Goal: Task Accomplishment & Management: Use online tool/utility

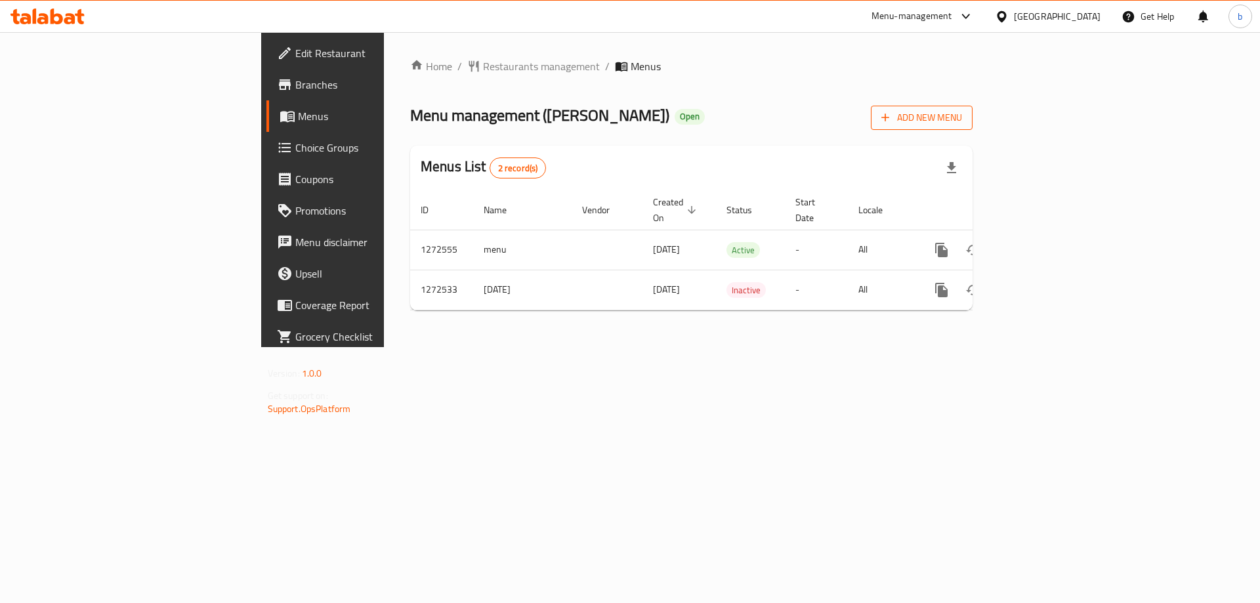
click at [962, 118] on span "Add New Menu" at bounding box center [921, 118] width 81 height 16
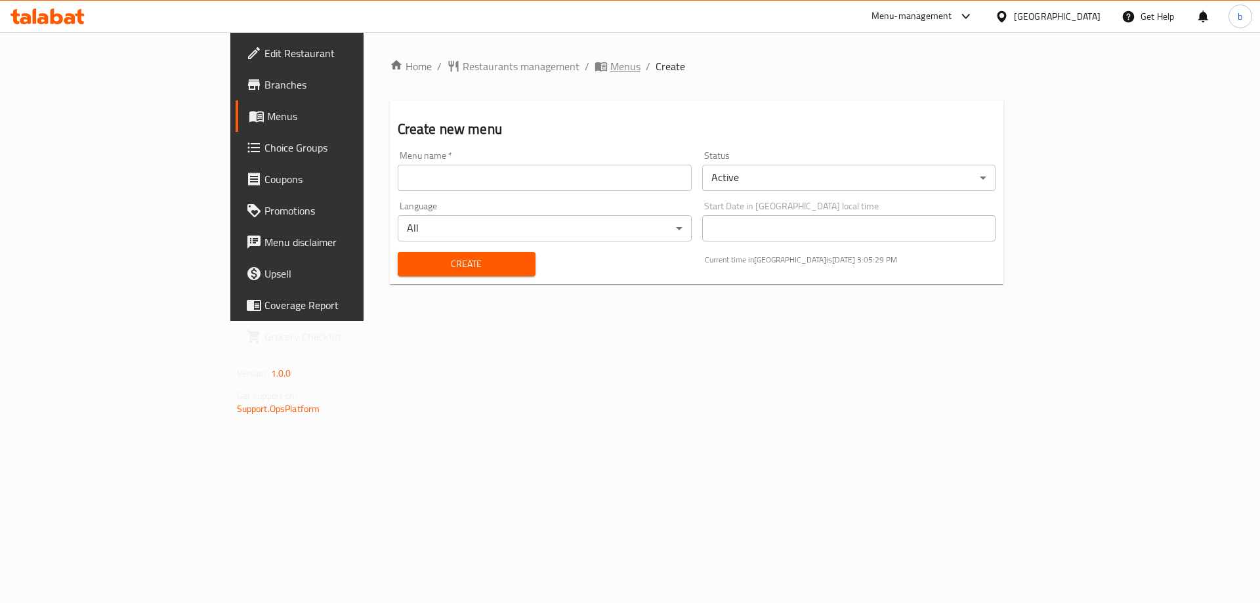
click at [610, 71] on span "Menus" at bounding box center [625, 66] width 30 height 16
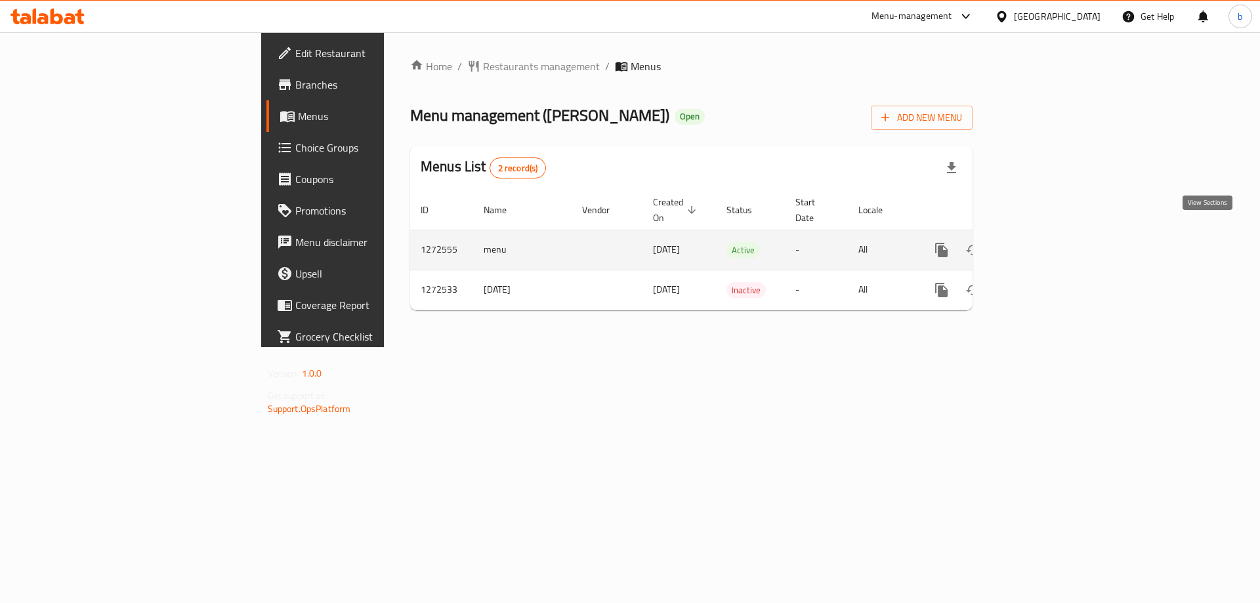
click at [1044, 242] on icon "enhanced table" at bounding box center [1037, 250] width 16 height 16
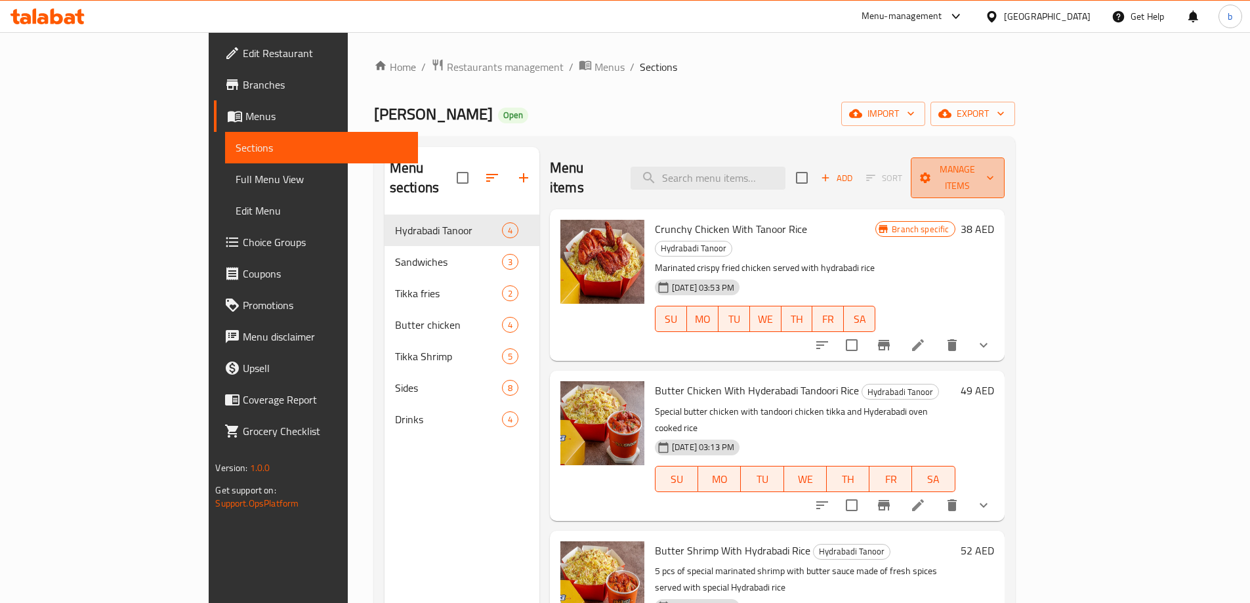
click at [997, 173] on icon "button" at bounding box center [990, 177] width 13 height 13
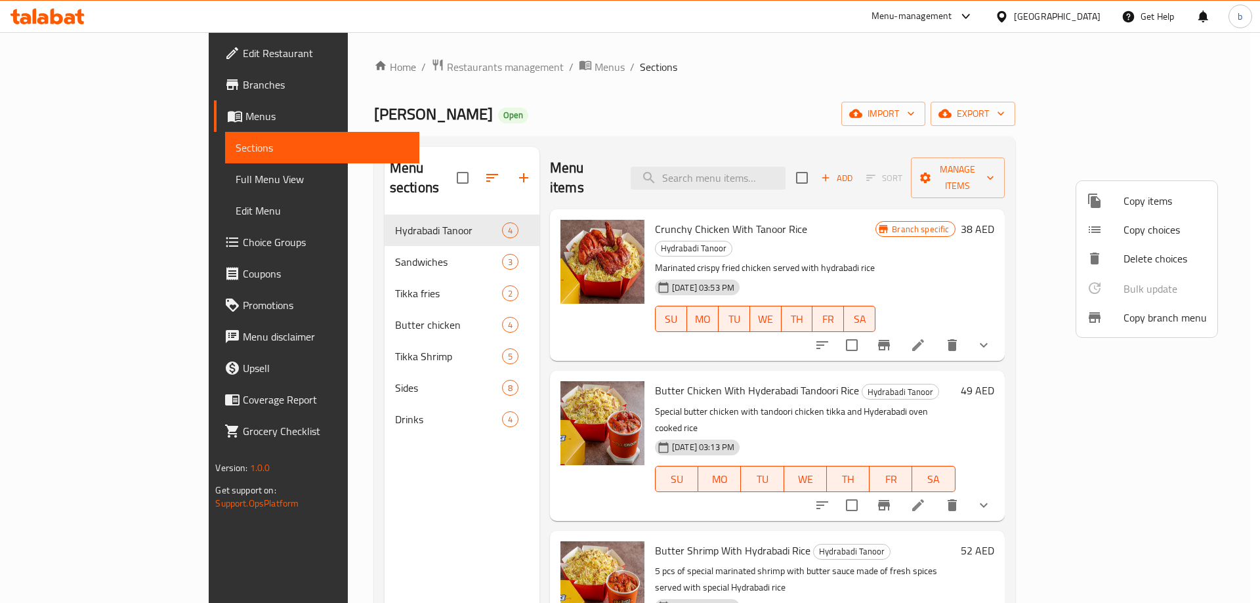
click at [1196, 318] on span "Copy branch menu" at bounding box center [1165, 318] width 83 height 16
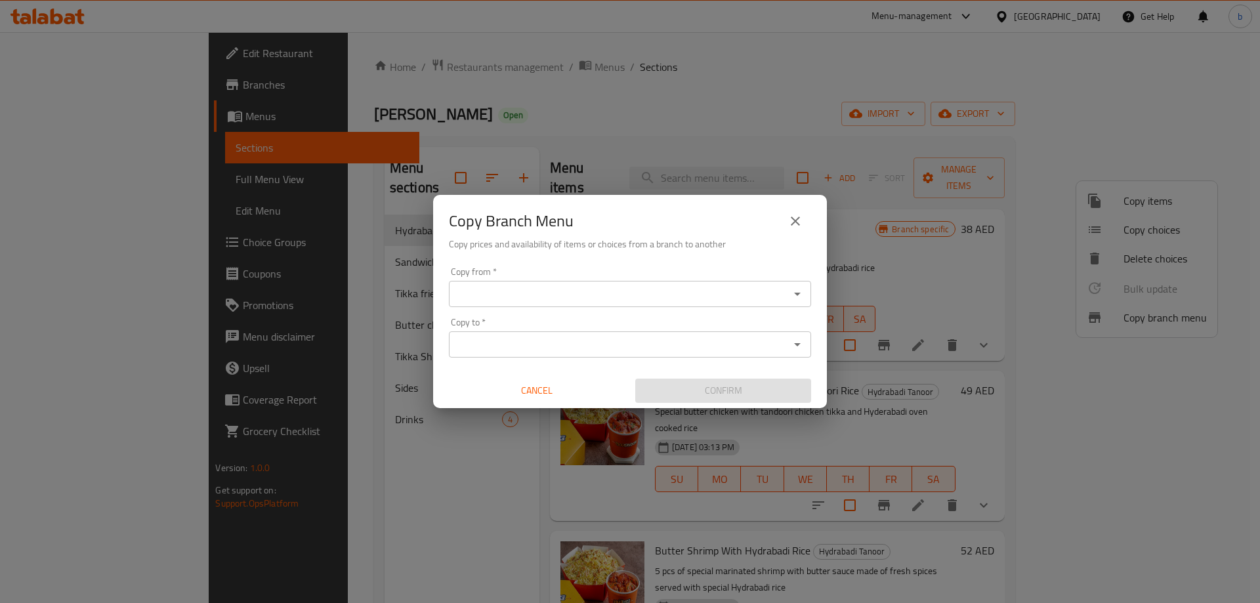
click at [698, 295] on input "Copy from   *" at bounding box center [619, 294] width 333 height 18
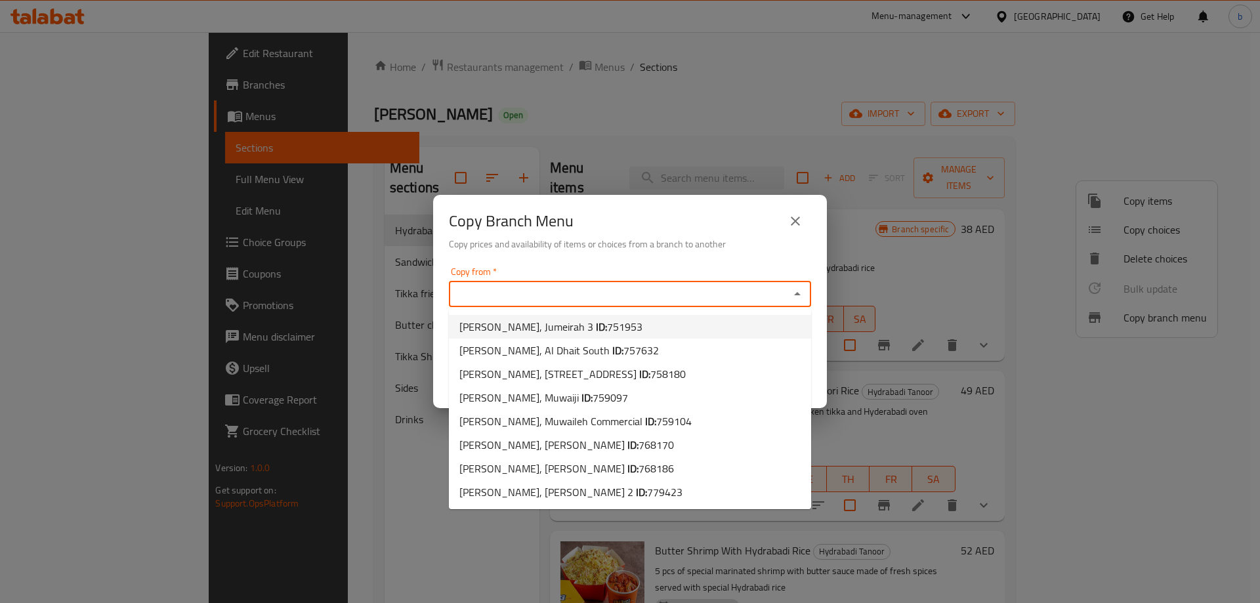
click at [607, 333] on span "751953" at bounding box center [624, 327] width 35 height 20
type input "TIKKA TANOOR, Jumeirah 3"
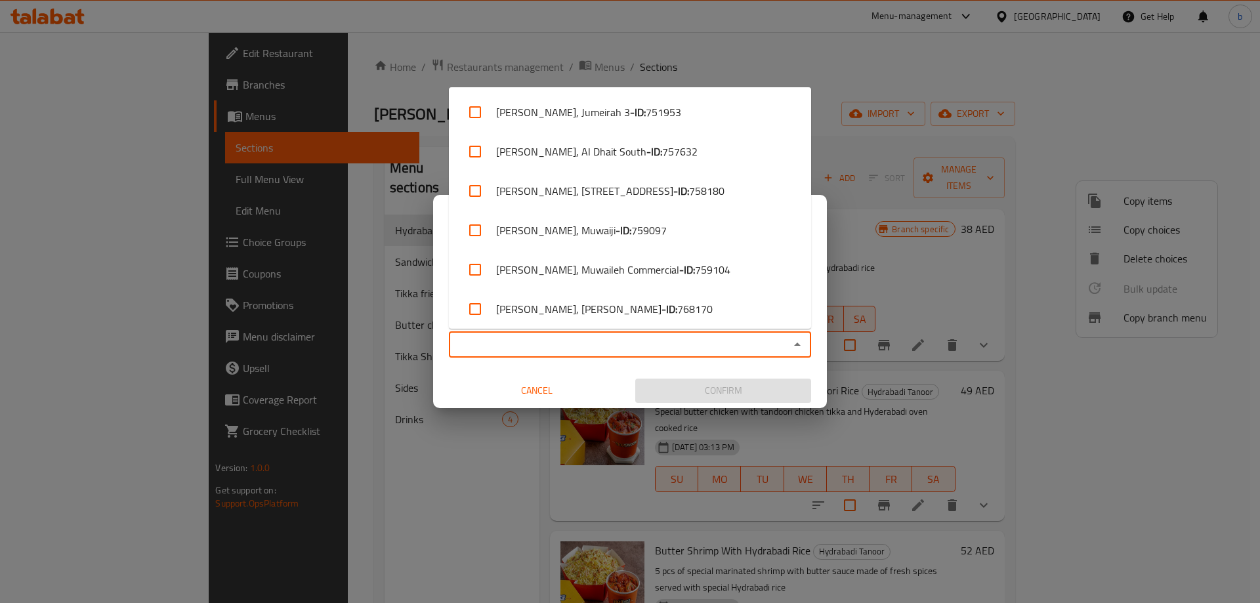
click at [551, 347] on input "Copy to   *" at bounding box center [619, 344] width 333 height 18
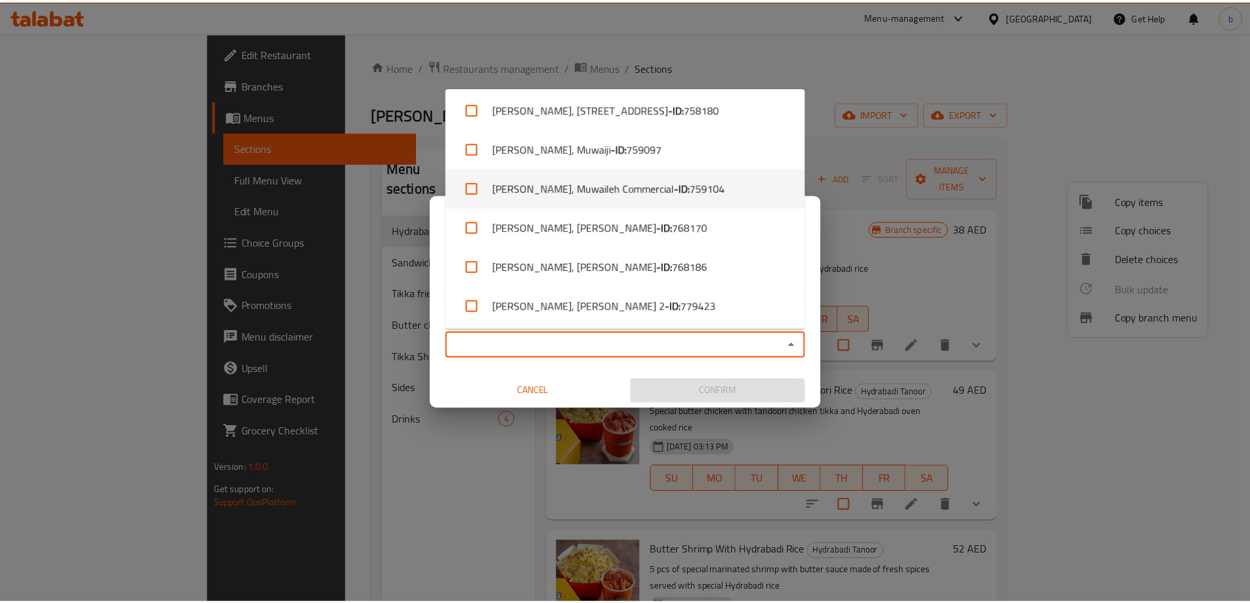
scroll to position [84, 0]
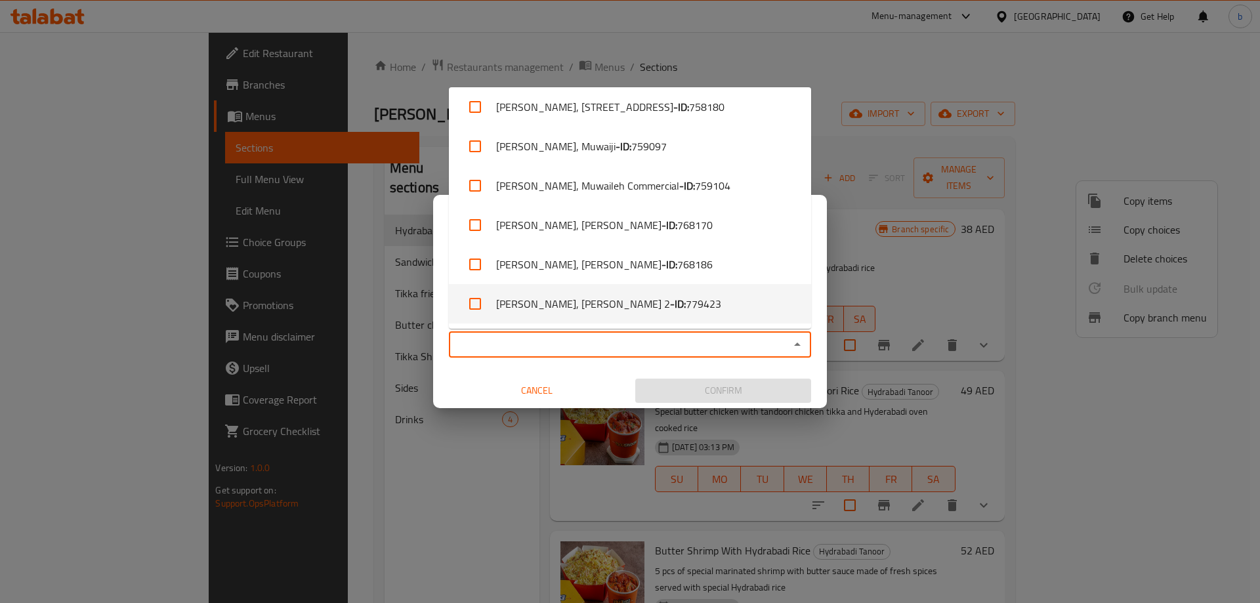
click at [624, 310] on li "TIKKA TANOOR, Al Hamidiya 2 - ID: 779423" at bounding box center [630, 303] width 362 height 39
checkbox input "true"
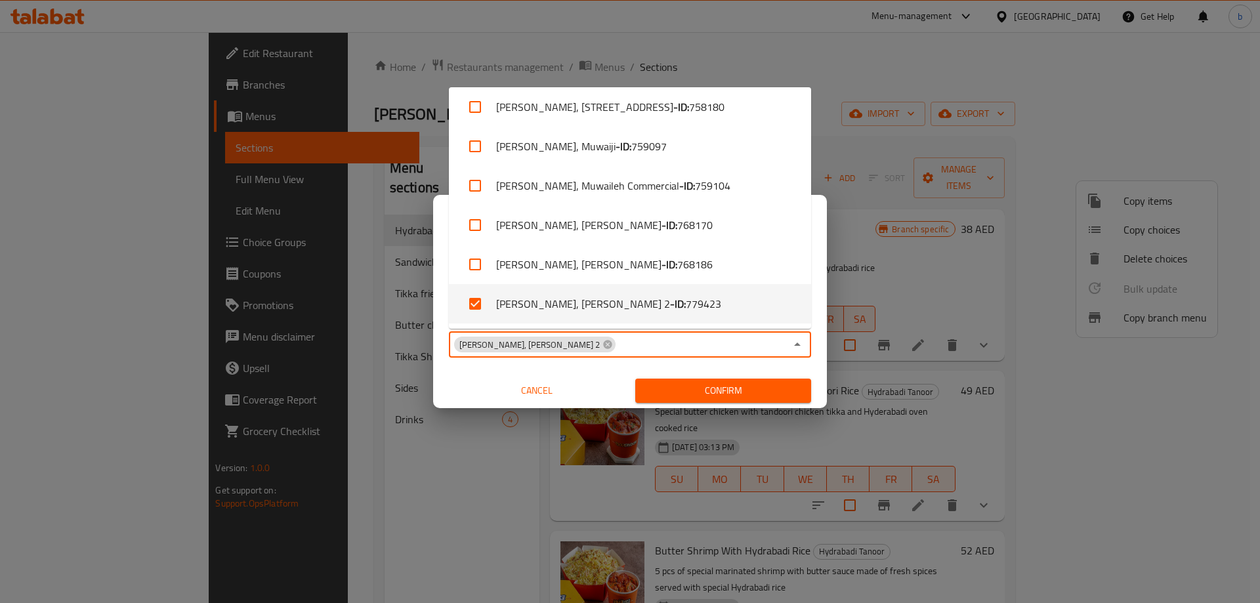
click at [588, 376] on div "Cancel" at bounding box center [537, 390] width 186 height 35
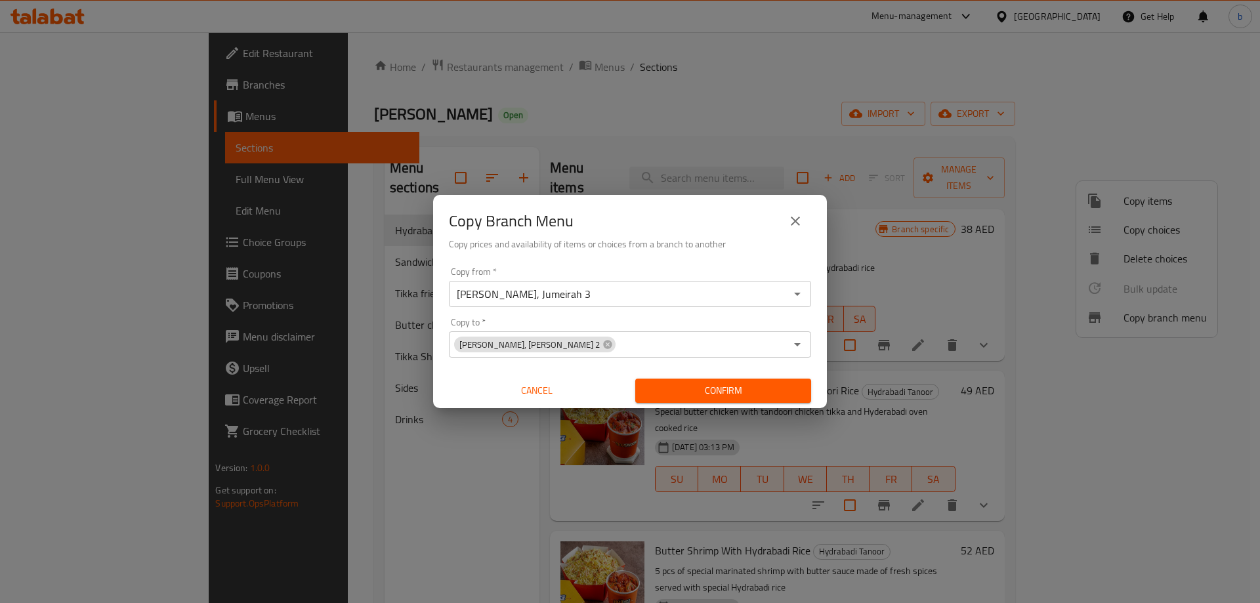
click at [714, 393] on span "Confirm" at bounding box center [723, 391] width 155 height 16
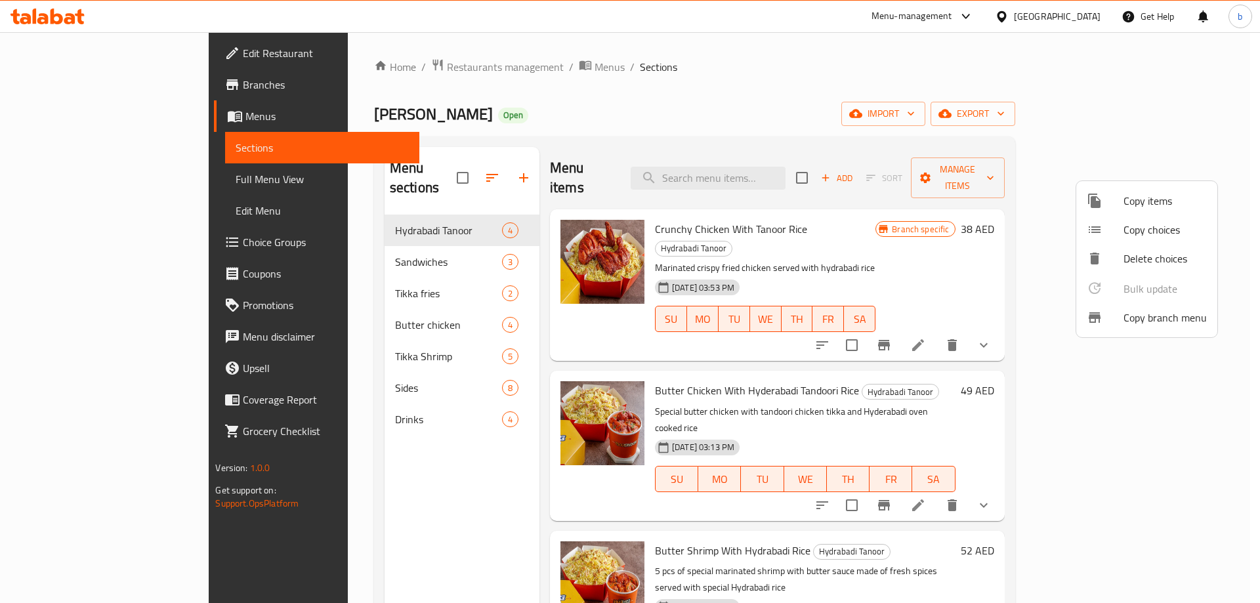
click at [48, 87] on div at bounding box center [630, 301] width 1260 height 603
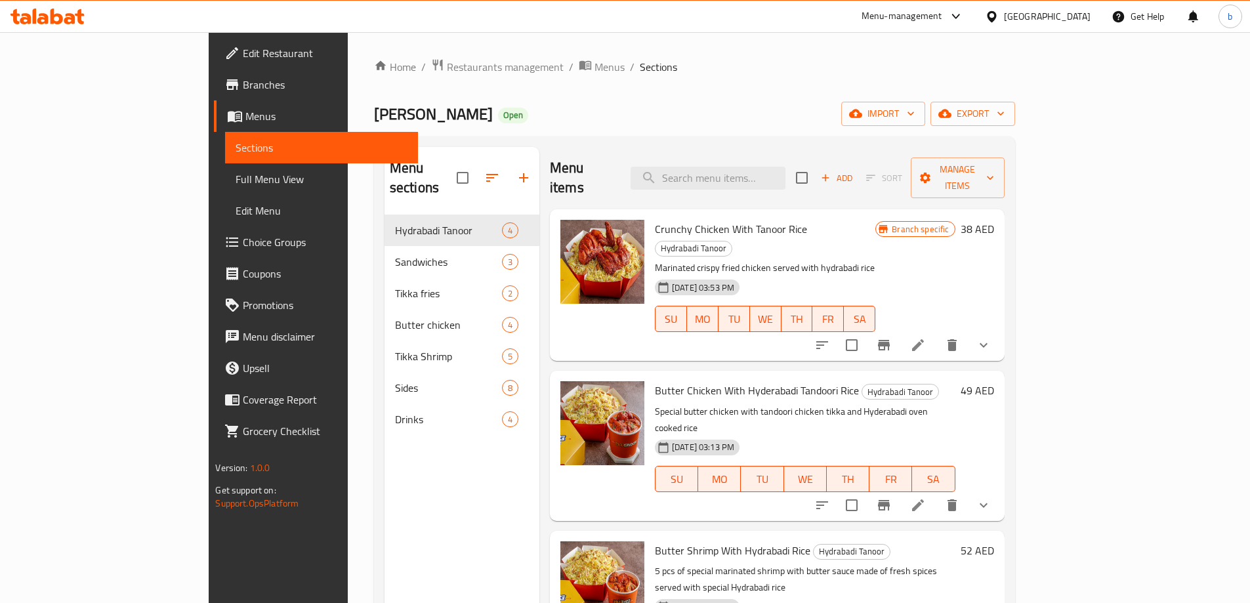
click at [243, 87] on span "Branches" at bounding box center [325, 85] width 164 height 16
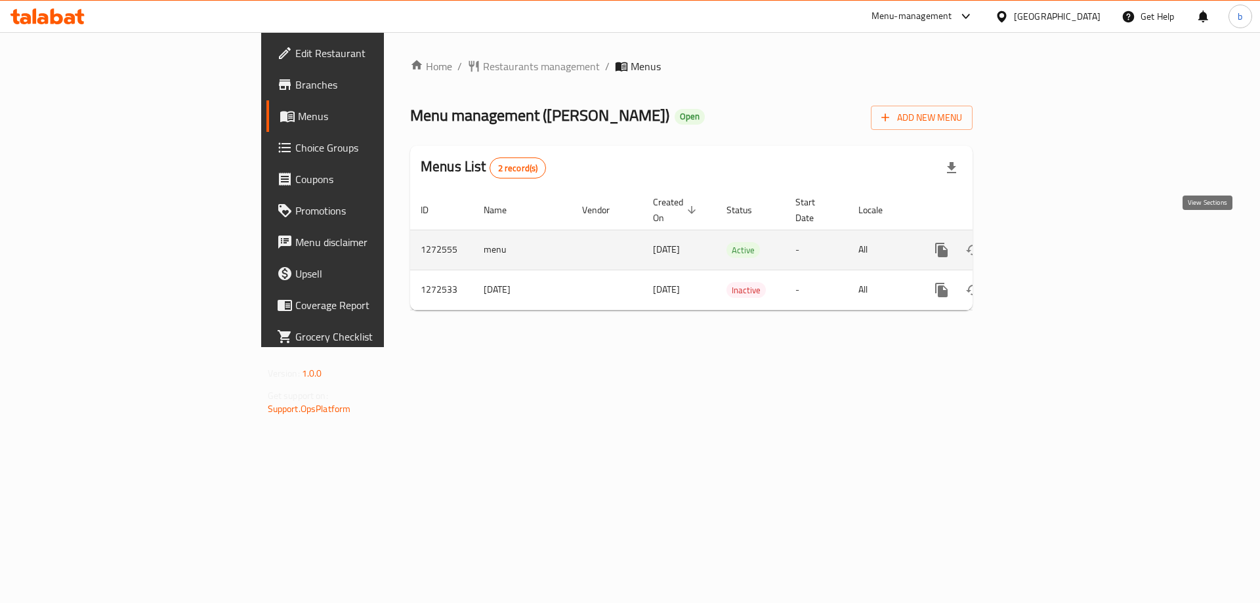
click at [1052, 234] on link "enhanced table" at bounding box center [1037, 250] width 32 height 32
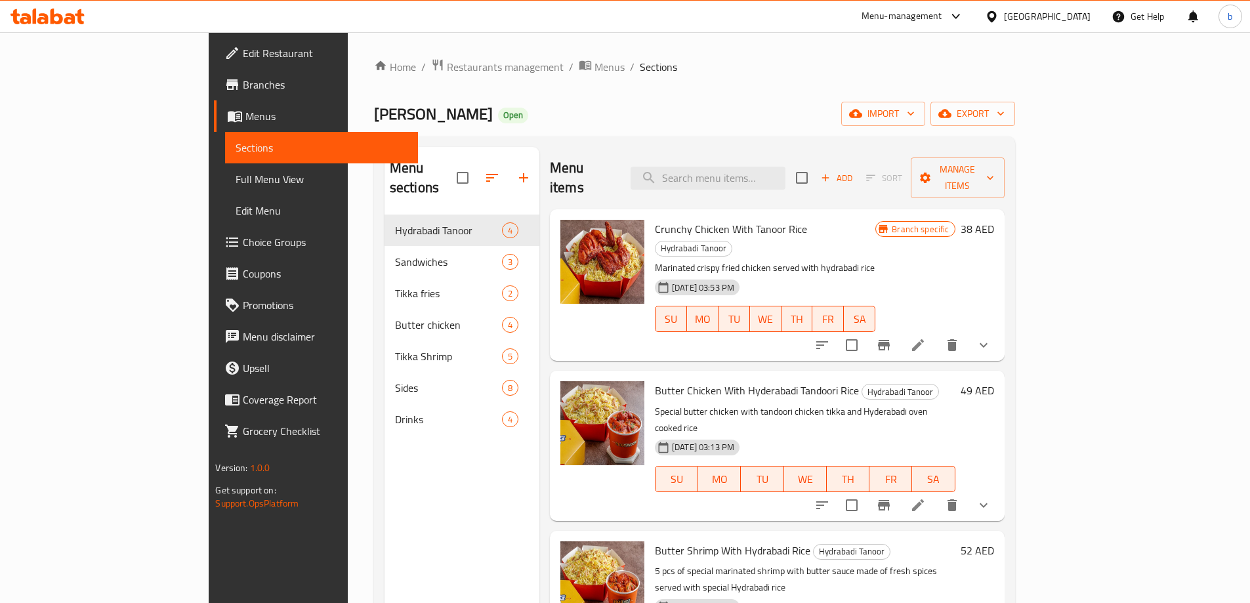
click at [243, 91] on span "Branches" at bounding box center [325, 85] width 164 height 16
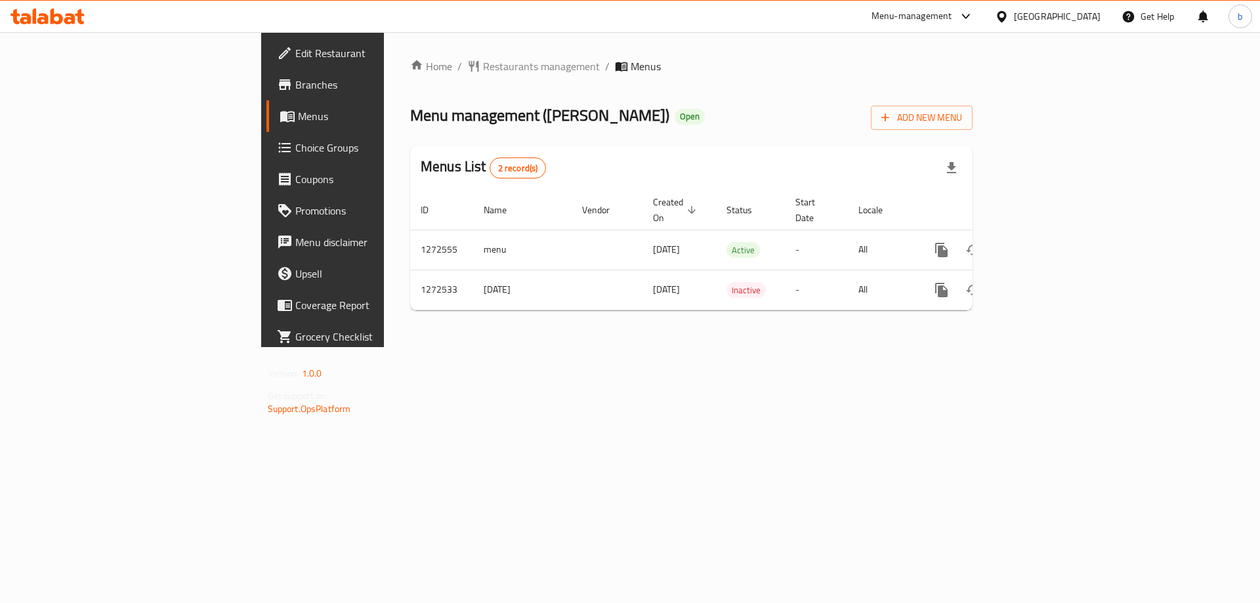
click at [295, 93] on span "Branches" at bounding box center [378, 85] width 166 height 16
